Goal: Task Accomplishment & Management: Complete application form

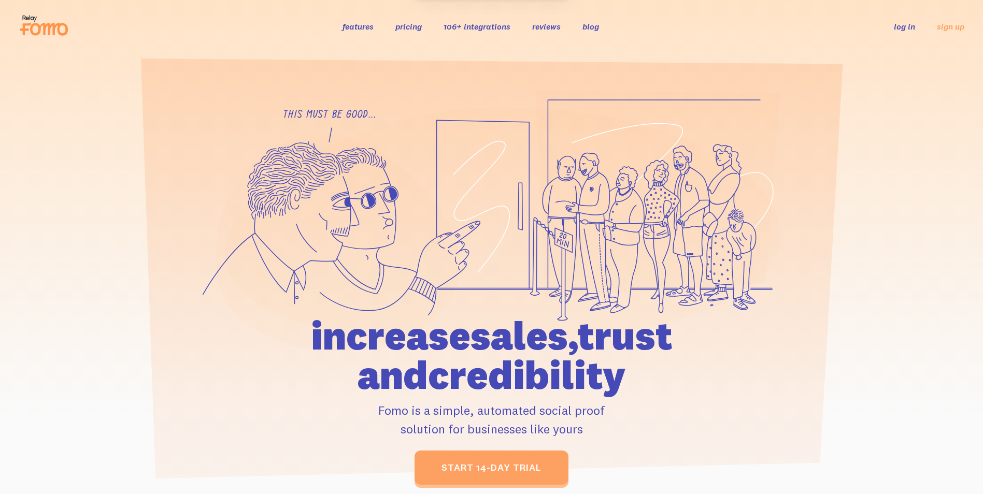
click at [899, 18] on div "features pricing 106+ integrations reviews blog log in sign up log in sign up" at bounding box center [491, 26] width 945 height 28
click at [900, 25] on link "log in" at bounding box center [904, 26] width 21 height 10
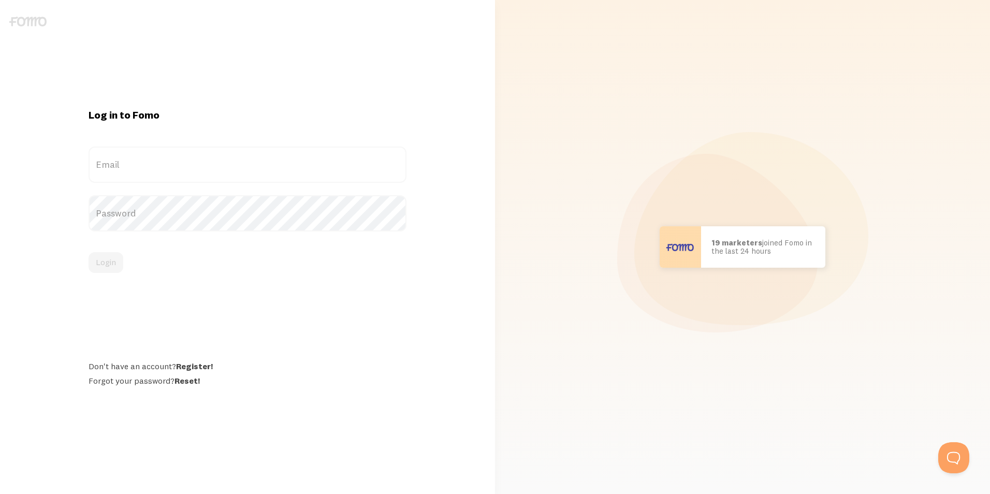
click at [227, 160] on label "Email" at bounding box center [248, 165] width 318 height 36
click at [227, 160] on input "Email" at bounding box center [248, 165] width 318 height 36
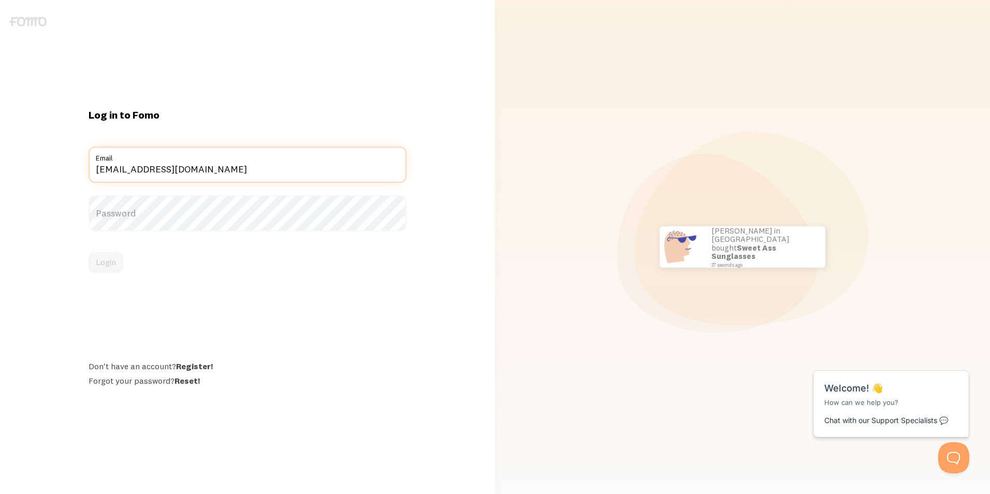
type input "[EMAIL_ADDRESS][DOMAIN_NAME]"
click at [212, 220] on label "Password" at bounding box center [248, 213] width 318 height 36
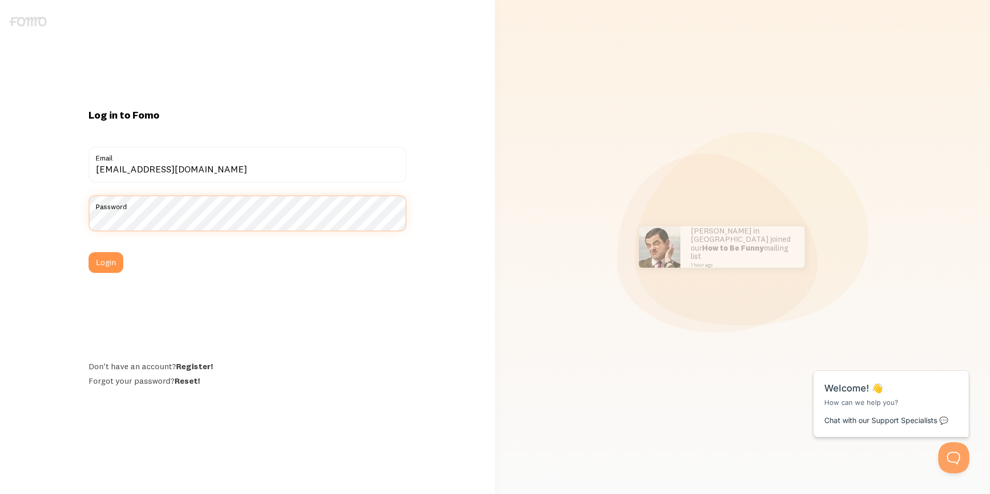
click at [89, 252] on button "Login" at bounding box center [106, 262] width 35 height 21
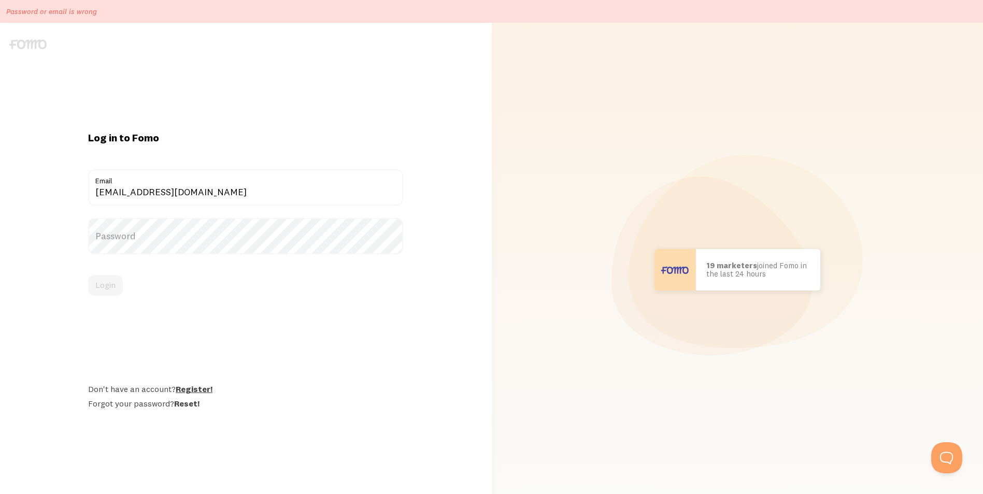
click at [188, 386] on link "Register!" at bounding box center [194, 389] width 37 height 10
